Goal: Find specific page/section: Find specific page/section

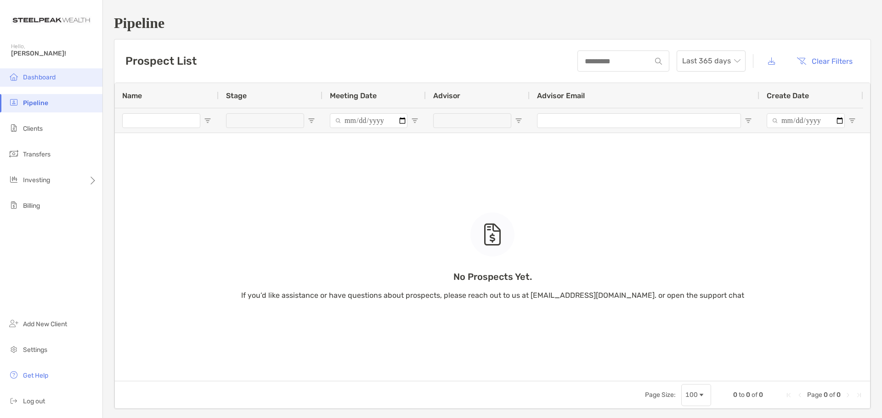
click at [70, 75] on li "Dashboard" at bounding box center [51, 77] width 102 height 18
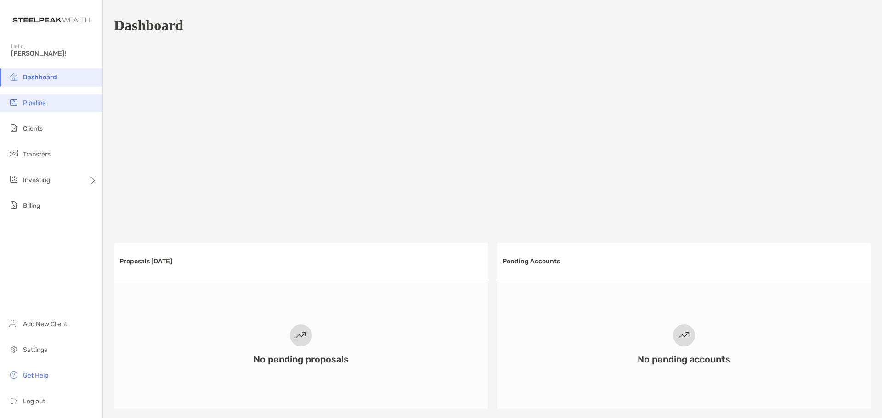
click at [37, 102] on span "Pipeline" at bounding box center [34, 103] width 23 height 8
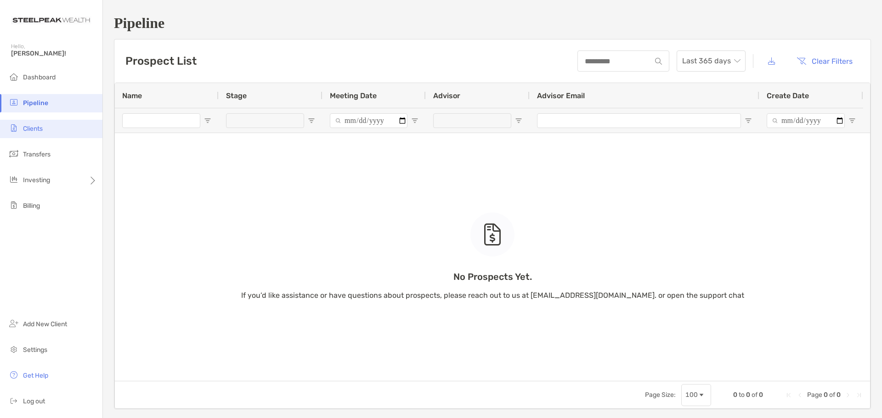
click at [43, 126] on span "Clients" at bounding box center [33, 129] width 20 height 8
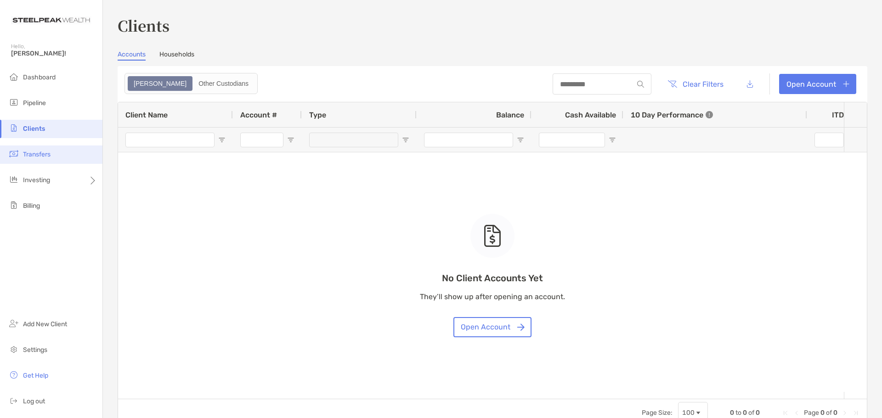
click at [58, 160] on li "Transfers" at bounding box center [51, 155] width 102 height 18
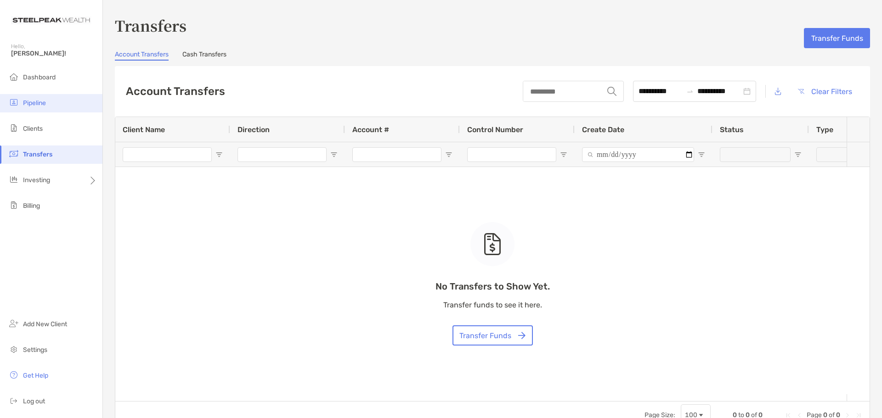
click at [58, 102] on li "Pipeline" at bounding box center [51, 103] width 102 height 18
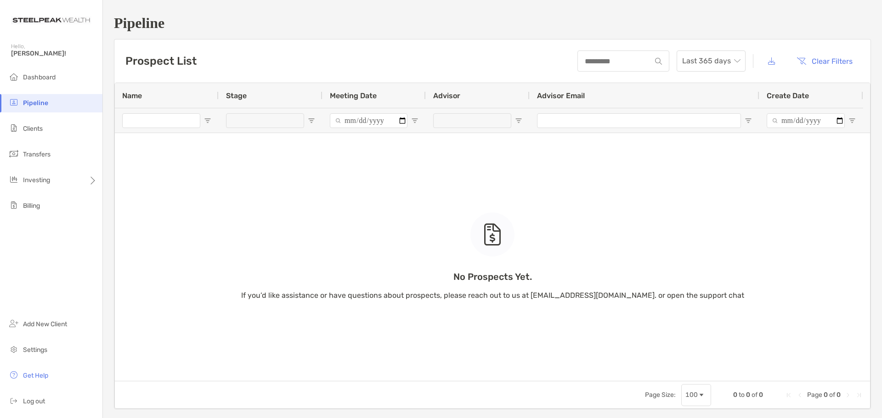
click at [510, 236] on div at bounding box center [492, 235] width 44 height 44
click at [509, 236] on div at bounding box center [492, 235] width 44 height 44
click at [508, 235] on div at bounding box center [492, 235] width 44 height 44
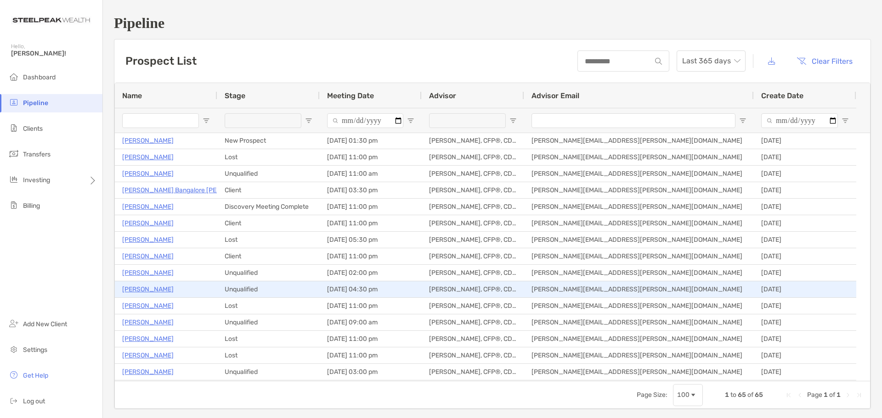
scroll to position [138, 0]
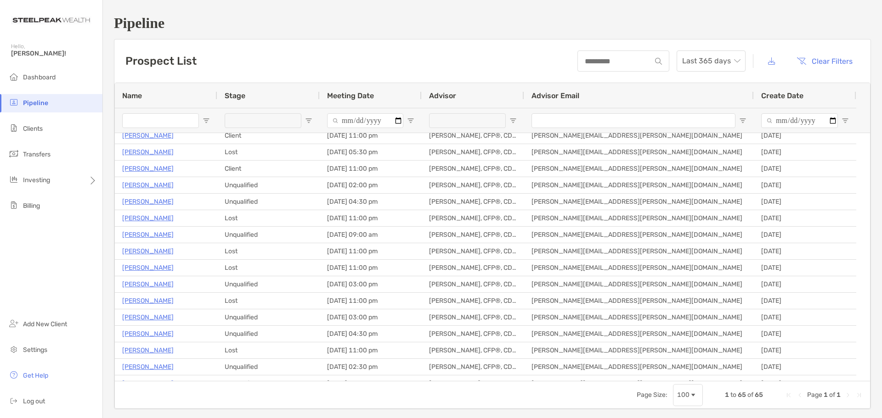
click at [187, 124] on input "Name Filter Input" at bounding box center [160, 120] width 77 height 15
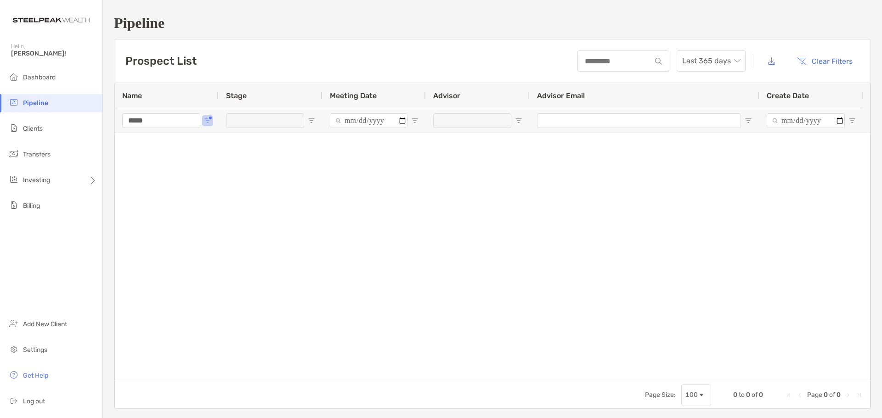
scroll to position [0, 0]
click at [187, 124] on input "*****" at bounding box center [161, 120] width 78 height 15
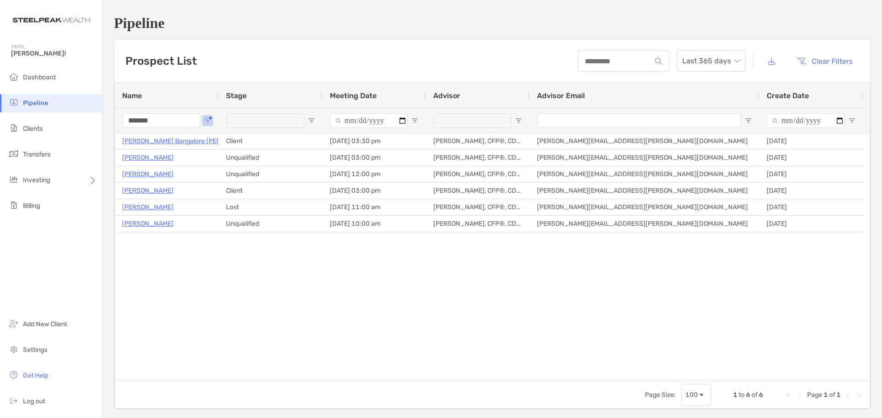
type input "*******"
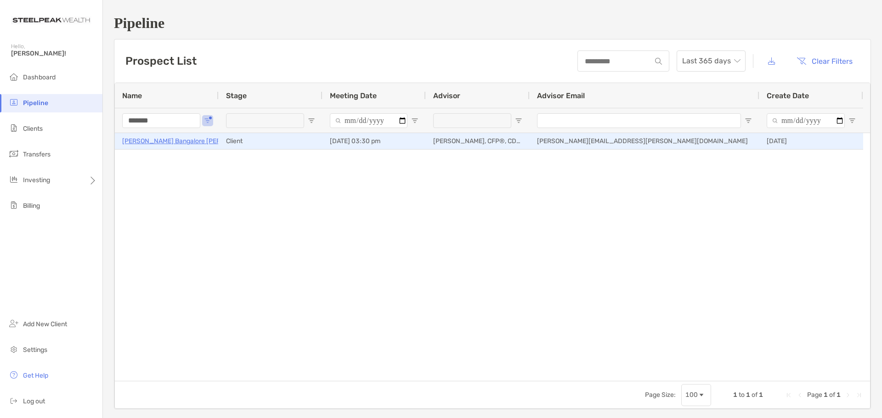
click at [159, 139] on p "[PERSON_NAME] Bangalore [PERSON_NAME]" at bounding box center [190, 141] width 136 height 11
